Goal: Information Seeking & Learning: Learn about a topic

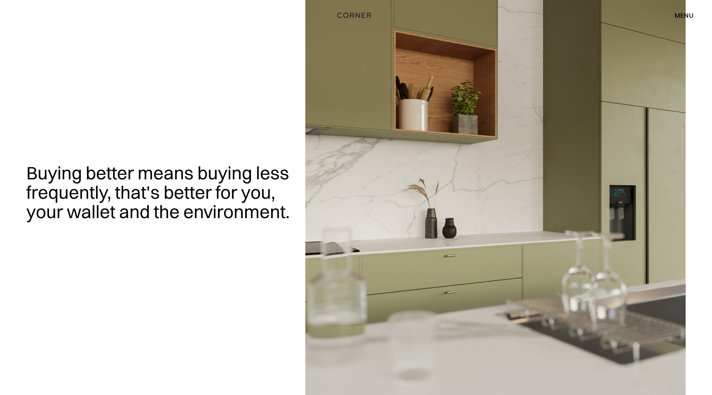
click at [686, 13] on div "menu" at bounding box center [684, 15] width 19 height 7
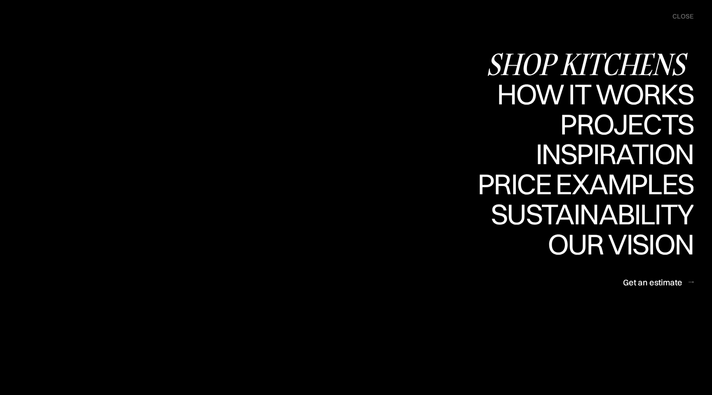
click at [626, 61] on div "Shop Kitchens" at bounding box center [589, 63] width 207 height 29
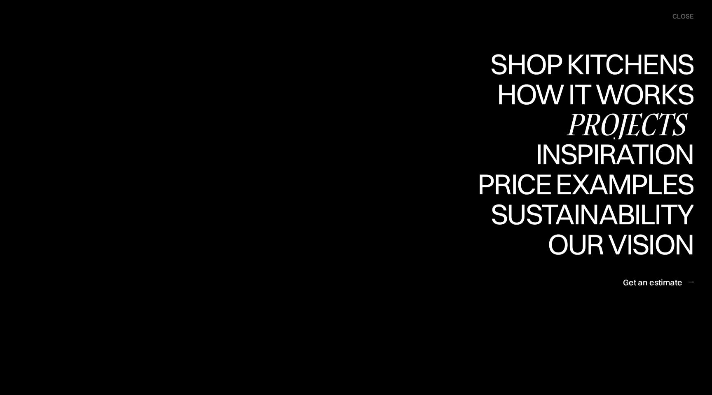
click at [587, 125] on div "Projects" at bounding box center [627, 124] width 134 height 29
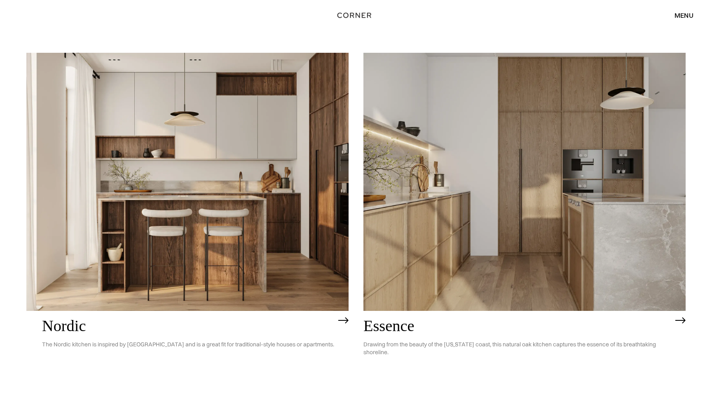
scroll to position [80, 0]
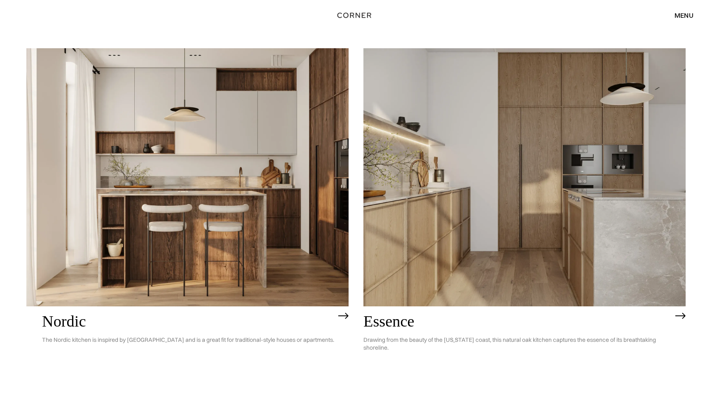
click at [275, 273] on img at bounding box center [187, 177] width 322 height 258
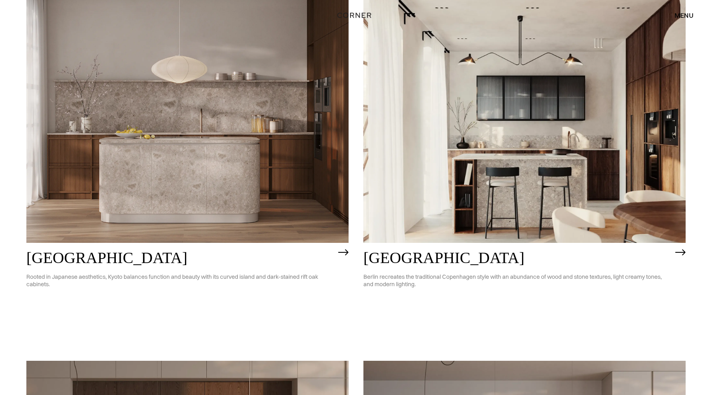
scroll to position [534, 0]
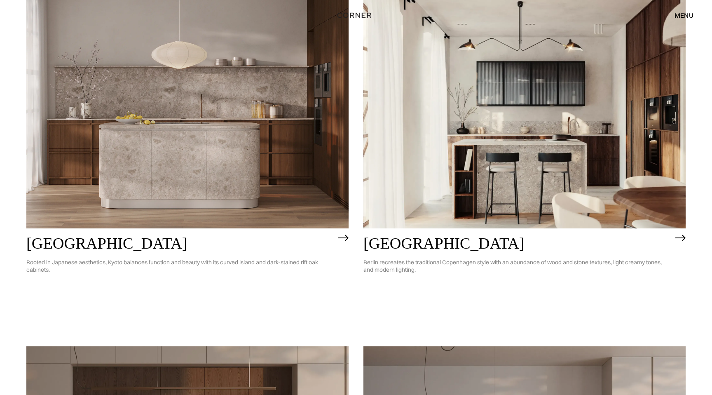
click at [89, 146] on img at bounding box center [187, 100] width 322 height 258
click at [441, 178] on img at bounding box center [525, 100] width 322 height 258
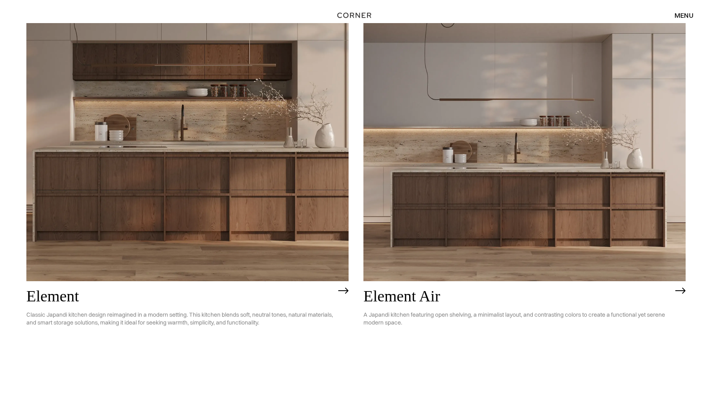
scroll to position [856, 0]
click at [247, 189] on img at bounding box center [187, 152] width 322 height 258
click at [448, 212] on img at bounding box center [525, 152] width 322 height 258
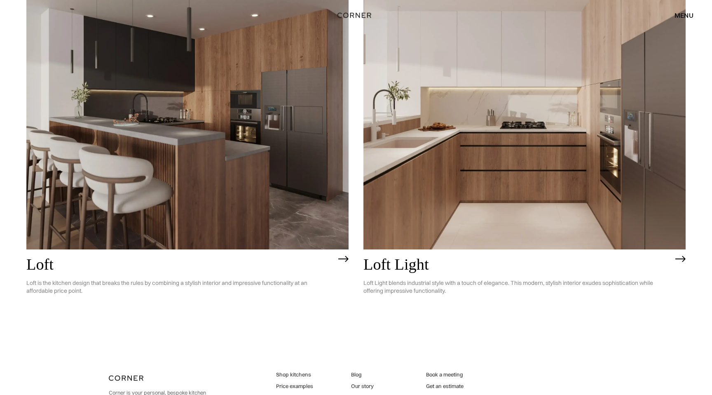
scroll to position [2379, 0]
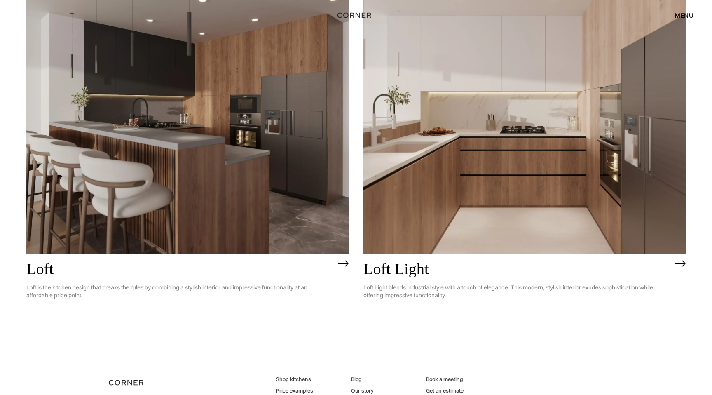
click at [462, 201] on img at bounding box center [525, 125] width 322 height 258
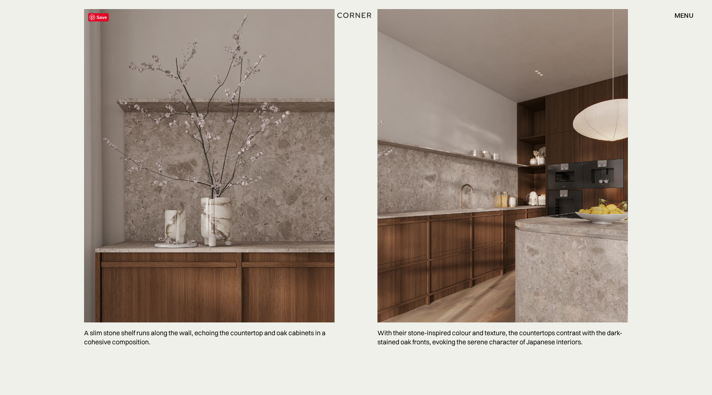
scroll to position [1945, 0]
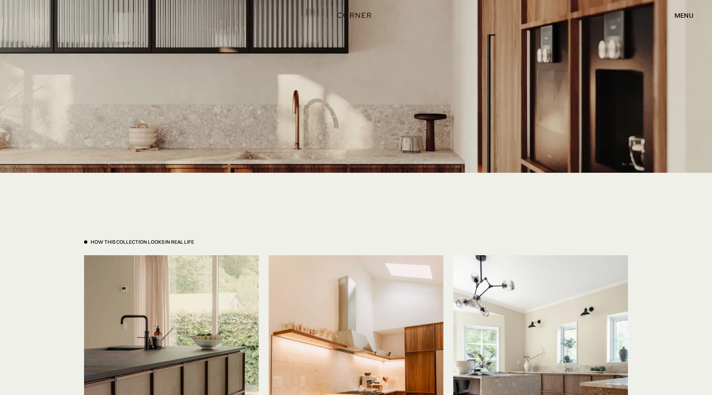
scroll to position [1780, 0]
drag, startPoint x: 244, startPoint y: 223, endPoint x: 129, endPoint y: 92, distance: 174.6
click at [235, 206] on div "How This Collection looks in real life Save Save Save" at bounding box center [356, 369] width 569 height 394
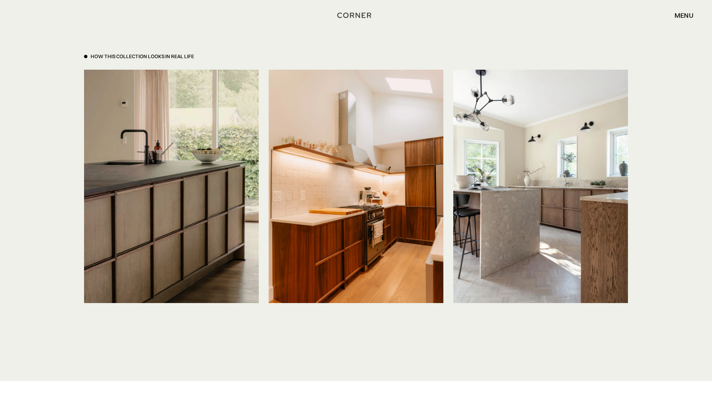
scroll to position [1966, 0]
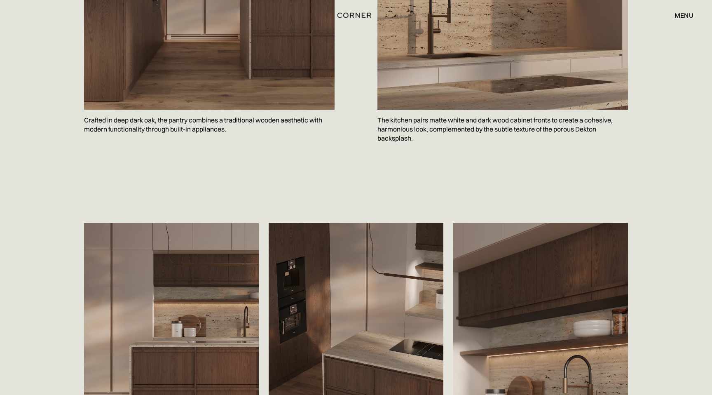
scroll to position [1023, 0]
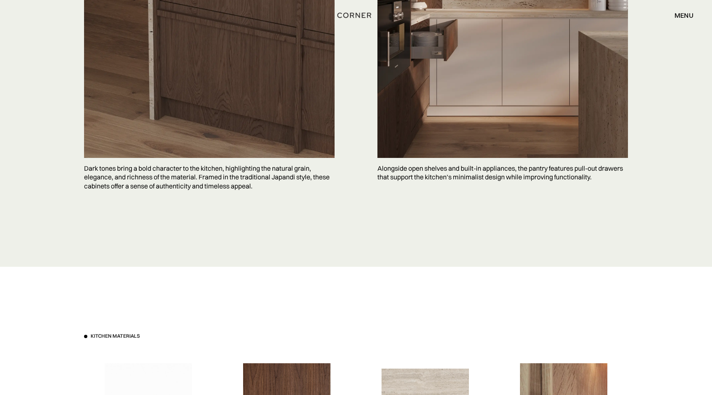
scroll to position [2235, 0]
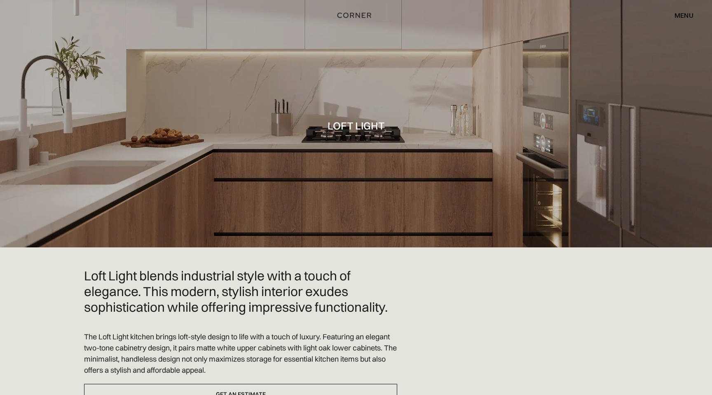
drag, startPoint x: 214, startPoint y: 152, endPoint x: 192, endPoint y: 122, distance: 36.5
click at [193, 124] on div at bounding box center [356, 123] width 712 height 247
